Goal: Find specific page/section: Find specific page/section

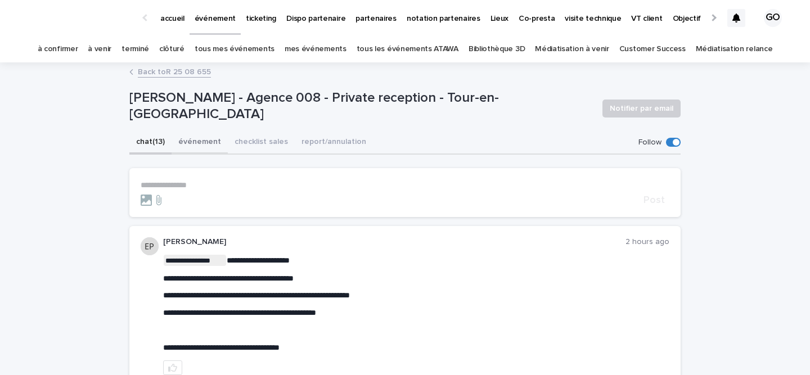
click at [182, 151] on button "événement" at bounding box center [199, 143] width 56 height 24
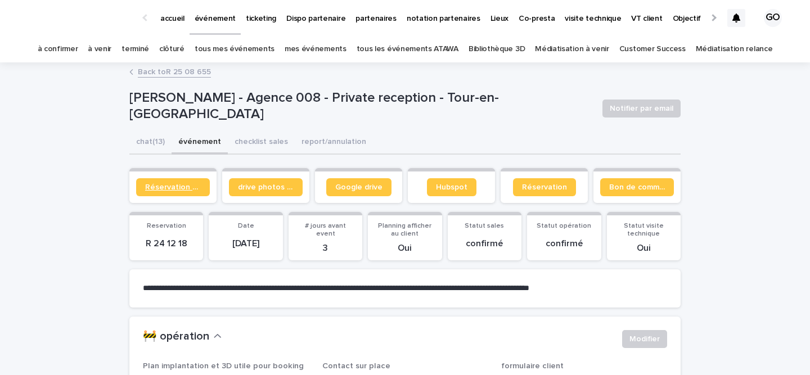
click at [168, 183] on span "Réservation client" at bounding box center [173, 187] width 56 height 8
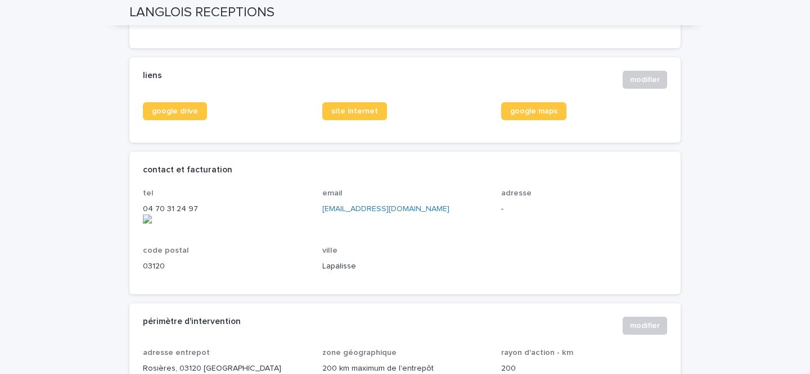
scroll to position [416, 0]
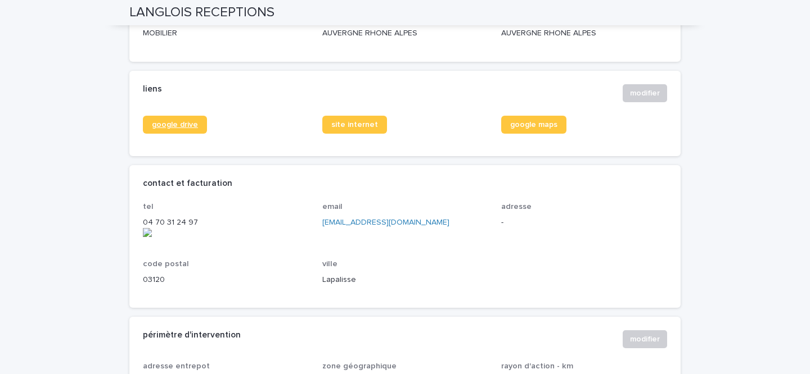
click at [184, 128] on span "google drive" at bounding box center [175, 125] width 46 height 8
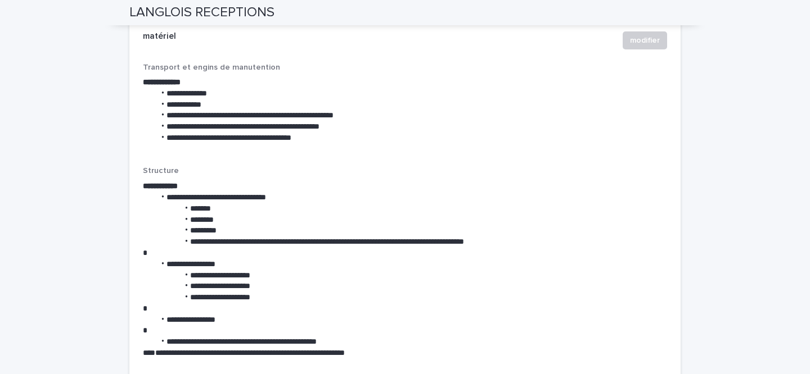
scroll to position [1970, 0]
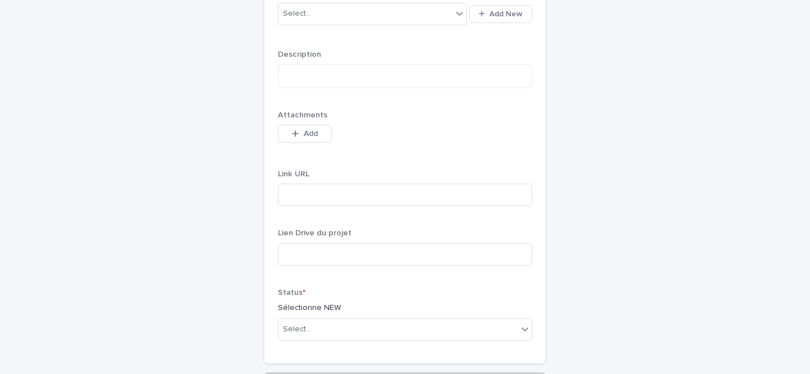
scroll to position [845, 0]
